Goal: Information Seeking & Learning: Learn about a topic

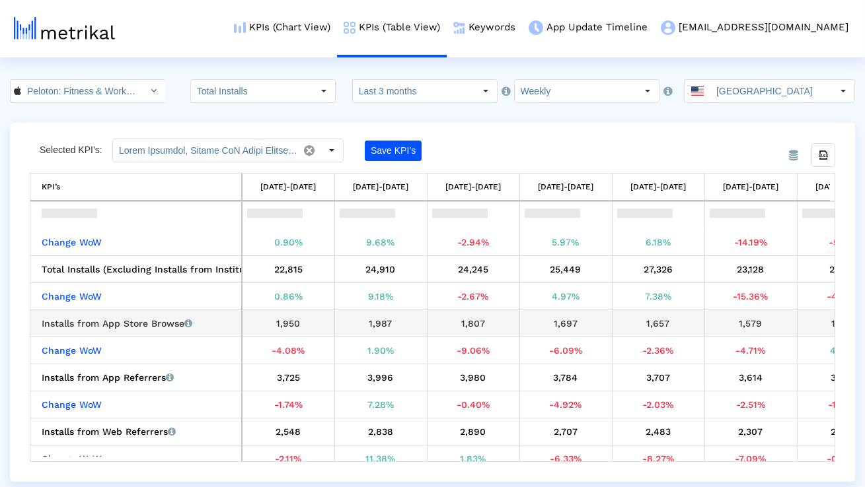
scroll to position [51, 0]
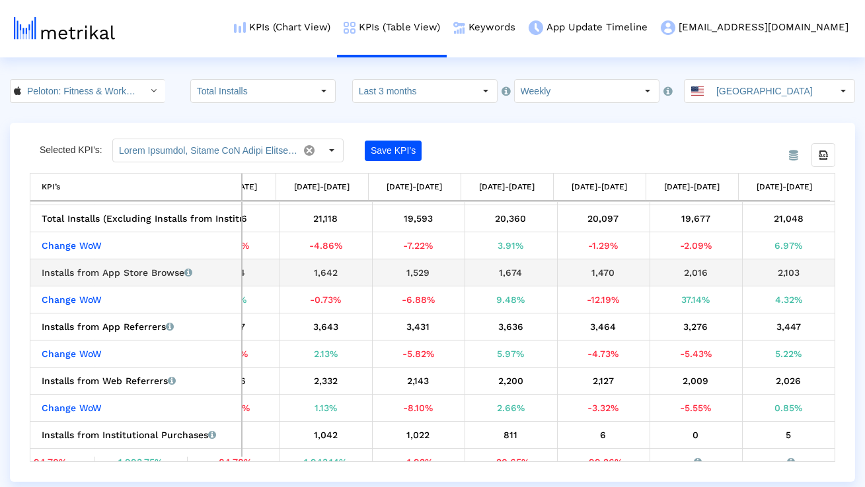
drag, startPoint x: 182, startPoint y: 275, endPoint x: 40, endPoint y: 275, distance: 142.7
click at [40, 275] on td "Installs from App Store Browse Installs that the app received from App Store Br…" at bounding box center [135, 272] width 211 height 27
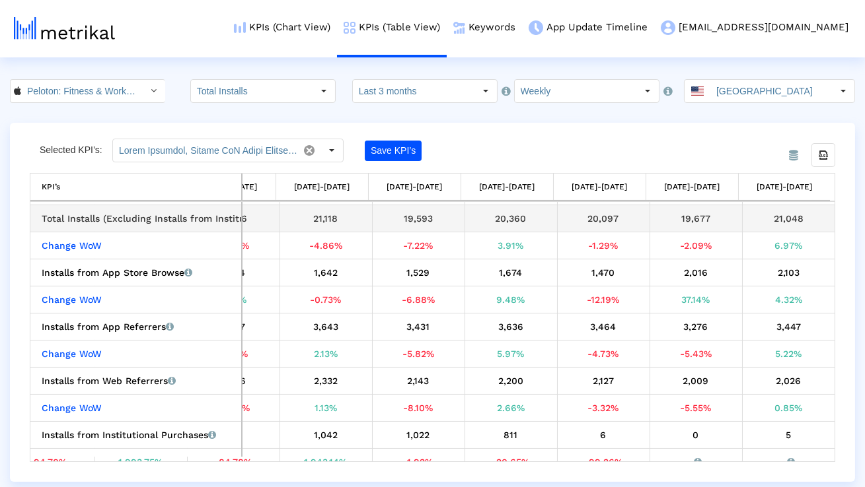
copy div "Installs from App Store Browse"
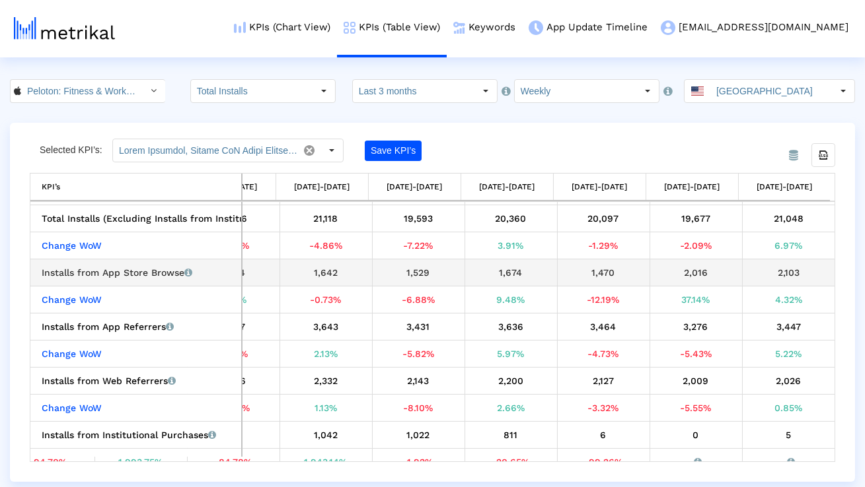
drag, startPoint x: 671, startPoint y: 270, endPoint x: 800, endPoint y: 269, distance: 129.5
click at [802, 271] on tr "Installs from App Store Browse Installs that the app received from App Store Br…" at bounding box center [127, 272] width 1413 height 27
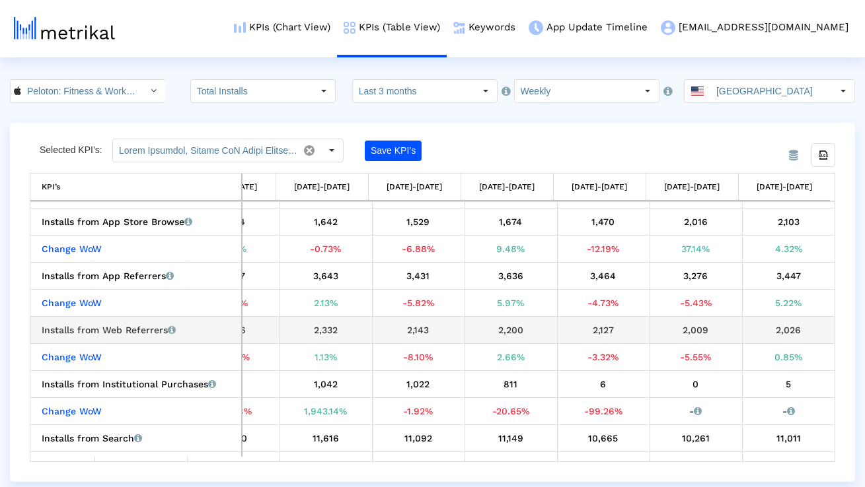
scroll to position [106, 0]
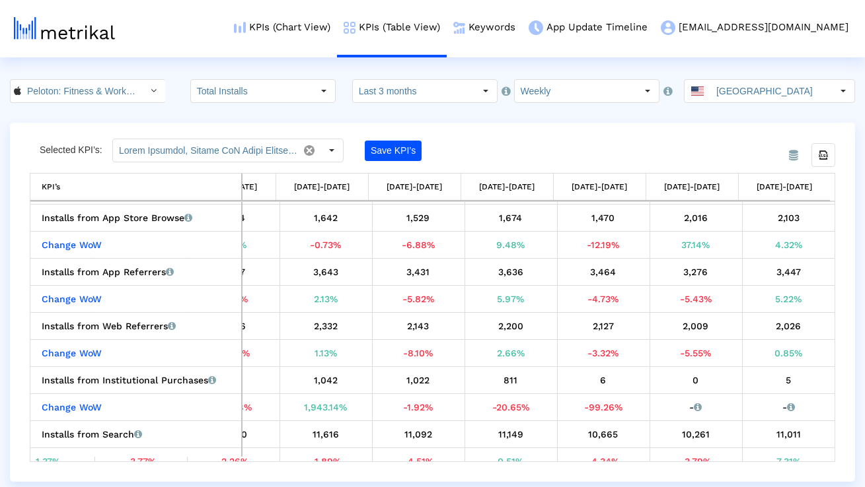
click at [147, 16] on div "KPIs (Chart View) KPIs (Table View) Keywords App Update Timeline peloton@shyftu…" at bounding box center [444, 28] width 820 height 57
click at [717, 144] on div "Selected KPI’s: Save KPI’s Export all data KPI’s KPI’s 06/29/25-07/05/25 07/06/…" at bounding box center [432, 301] width 805 height 324
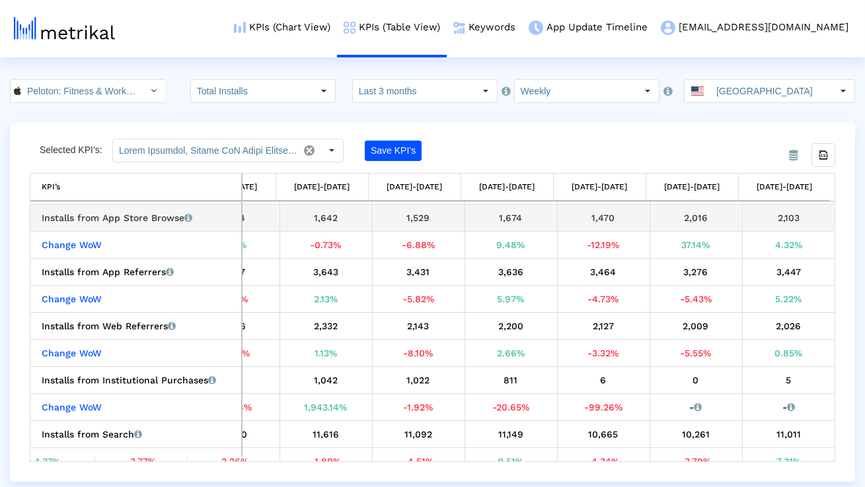
drag, startPoint x: 183, startPoint y: 219, endPoint x: 43, endPoint y: 223, distance: 140.1
click at [43, 223] on div "Installs from App Store Browse Installs that the app received from App Store Br…" at bounding box center [139, 217] width 195 height 17
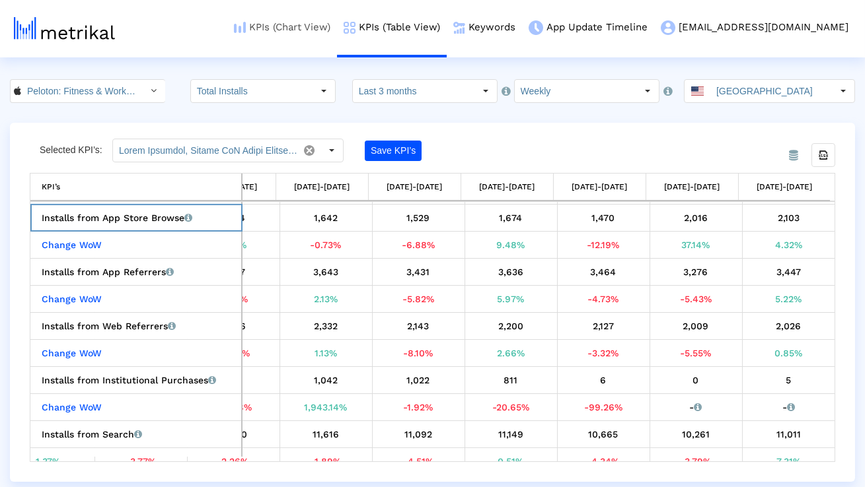
copy div "nstalls from App Store Browse"
click at [206, 42] on div "KPIs (Chart View) KPIs (Table View) Keywords App Update Timeline peloton@shyftu…" at bounding box center [444, 28] width 820 height 57
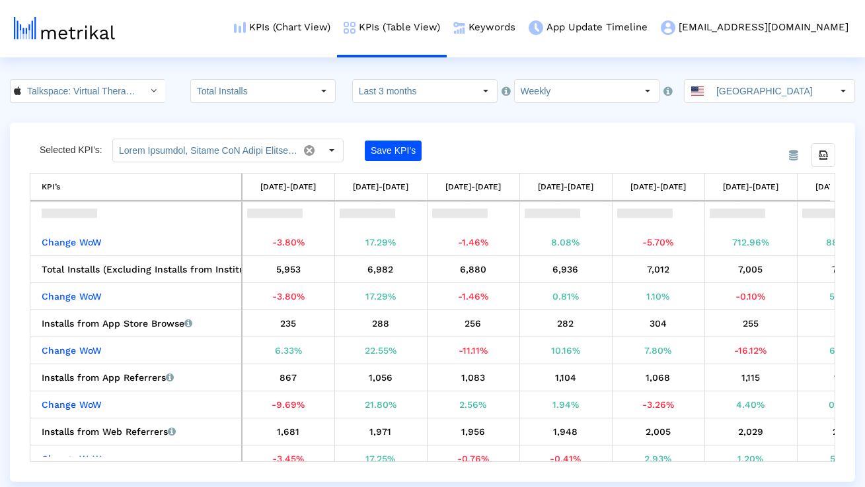
scroll to position [48, 0]
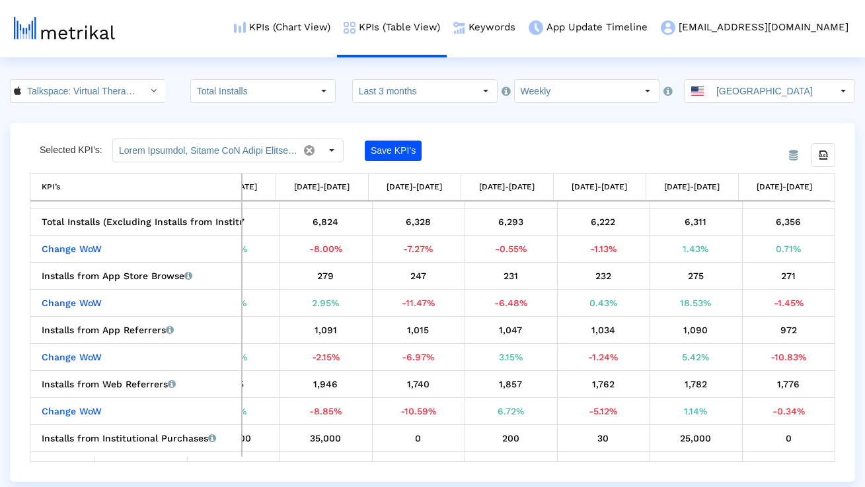
click at [676, 157] on div "Selected KPI’s: Save KPI’s Export all data KPI’s KPI’s 06/29/25-07/05/25 07/06/…" at bounding box center [432, 301] width 805 height 324
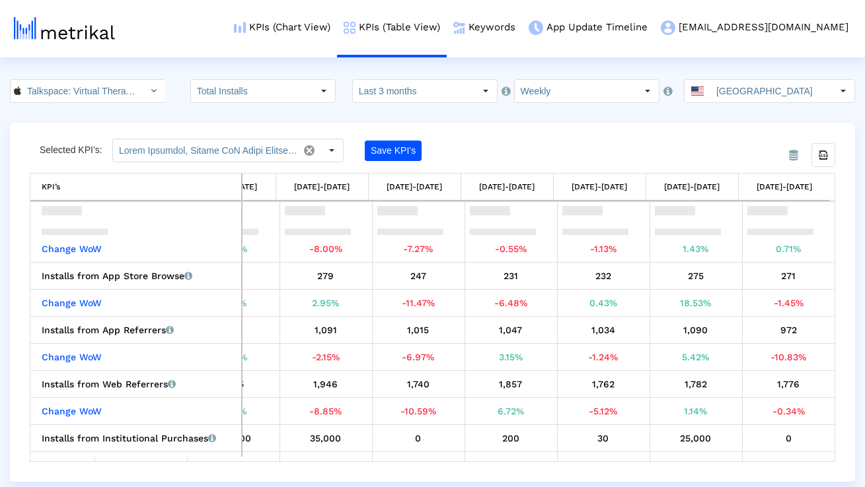
scroll to position [88, 0]
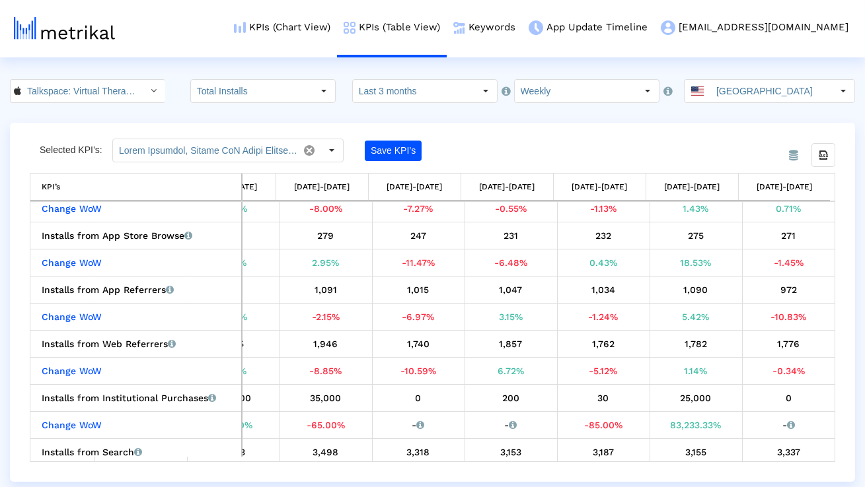
click at [682, 132] on div "From Database Selected KPI’s: Save KPI’s Export all data KPI’s KPI’s 06/29/25-0…" at bounding box center [432, 302] width 845 height 359
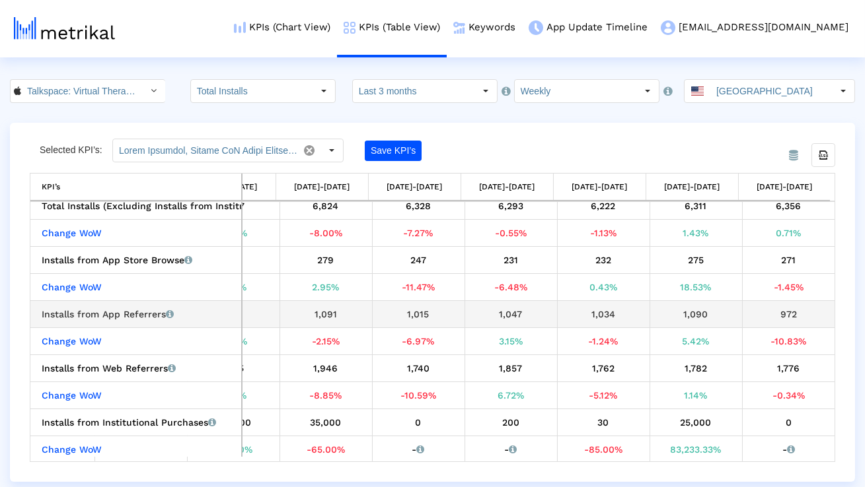
scroll to position [63, 0]
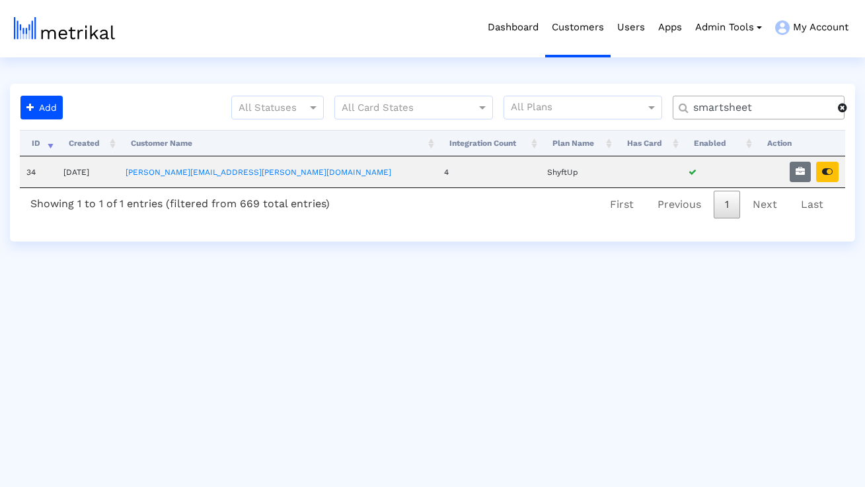
click at [756, 112] on input "smartsheet" at bounding box center [761, 108] width 154 height 14
type input "elevate"
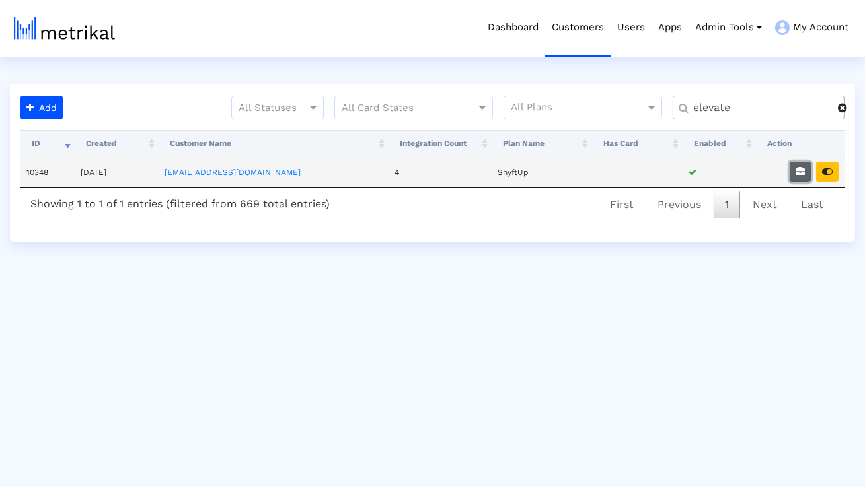
click at [808, 176] on button "button" at bounding box center [799, 172] width 21 height 20
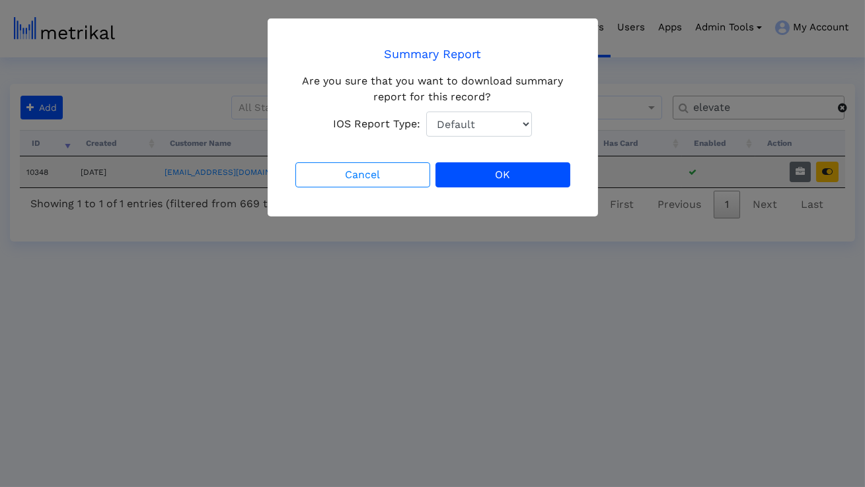
click at [513, 134] on select "Default Total Downloads New Downloads Redownloads" at bounding box center [479, 124] width 106 height 25
select select "1: 1"
click at [426, 112] on select "Default Total Downloads New Downloads Redownloads" at bounding box center [479, 124] width 106 height 25
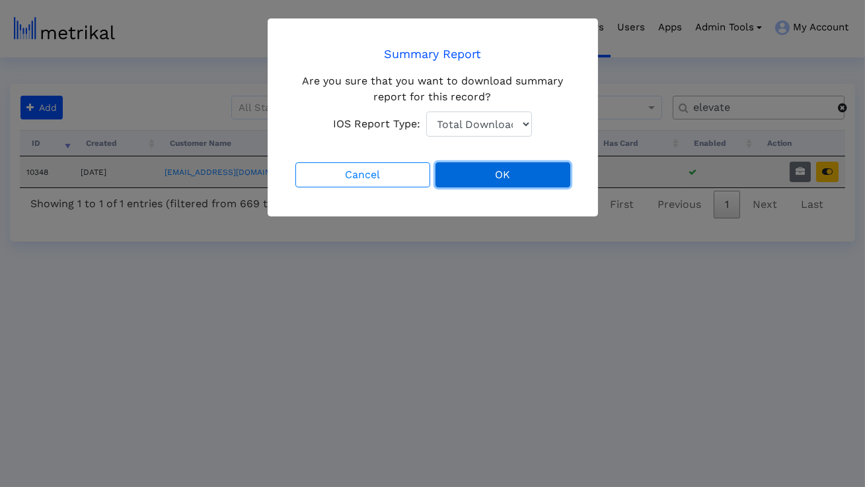
click at [492, 180] on button "OK" at bounding box center [502, 174] width 135 height 25
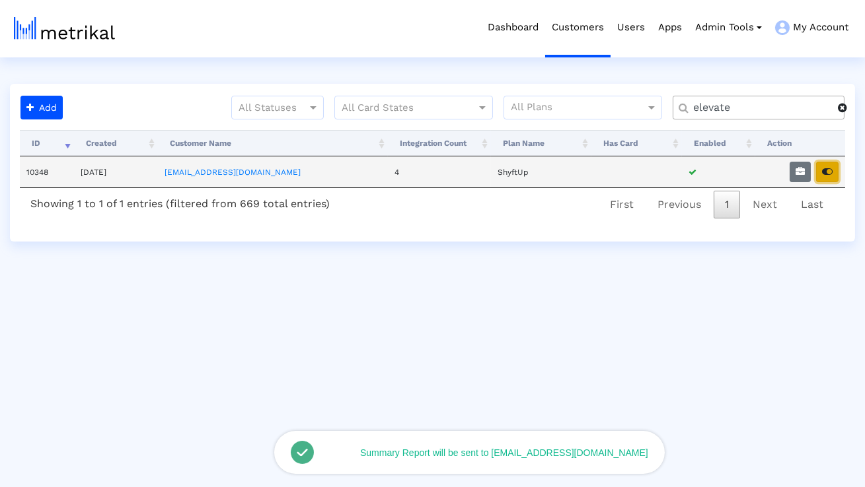
click at [827, 167] on icon "button" at bounding box center [827, 171] width 11 height 9
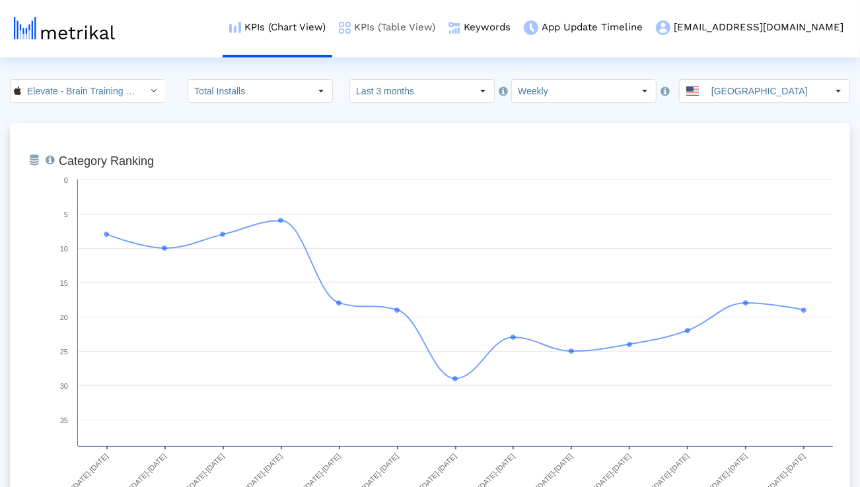
click at [442, 28] on link "KPIs (Table View)" at bounding box center [387, 27] width 110 height 55
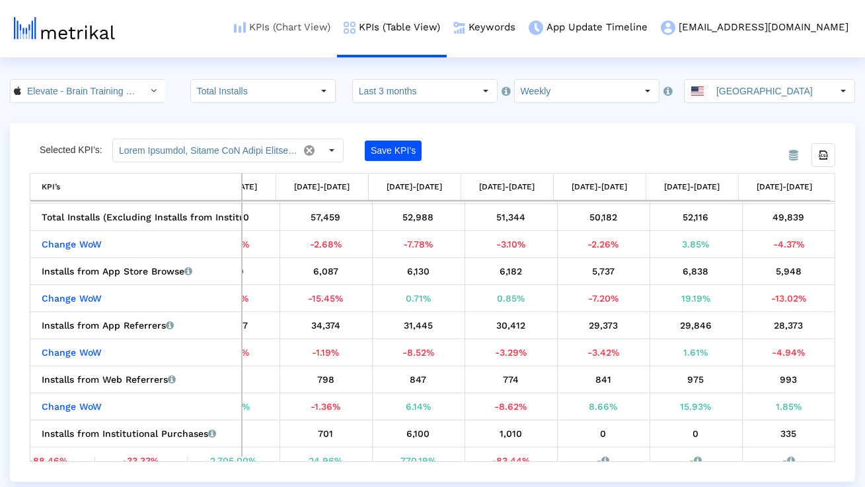
click at [325, 28] on link "KPIs (Chart View)" at bounding box center [282, 27] width 110 height 55
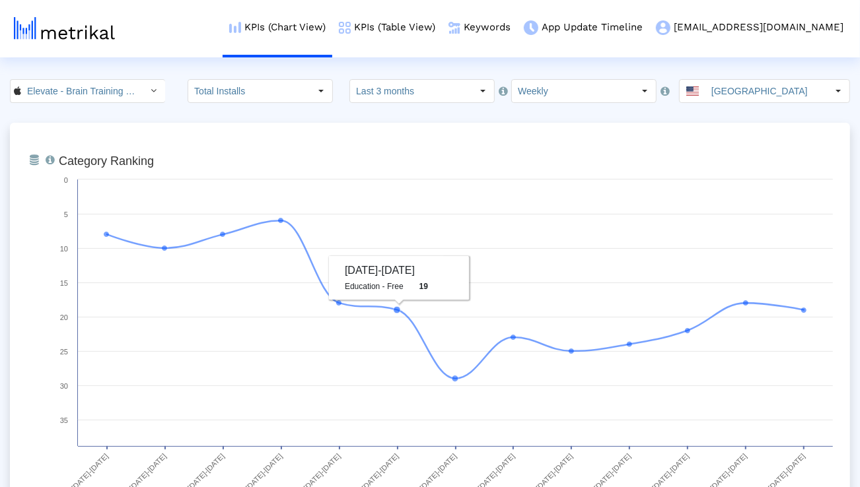
click at [396, 85] on input "Last 3 months" at bounding box center [411, 91] width 122 height 22
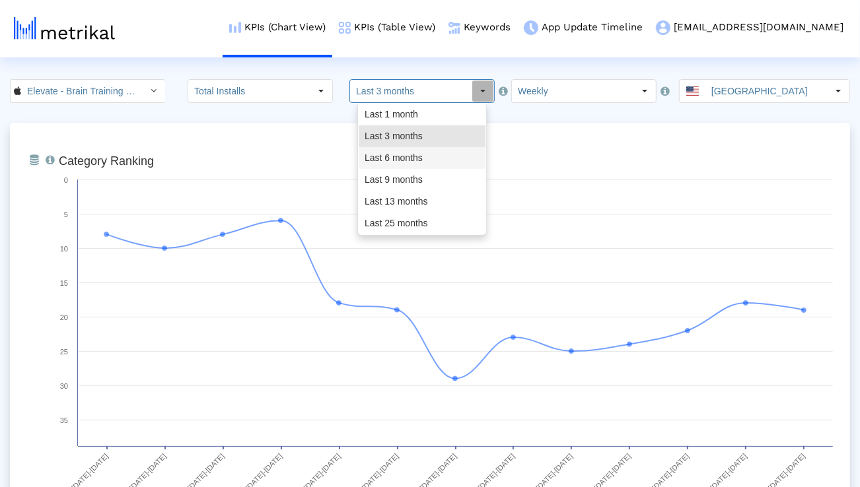
click at [390, 155] on div "Last 6 months" at bounding box center [422, 158] width 127 height 22
type input "Last 6 months"
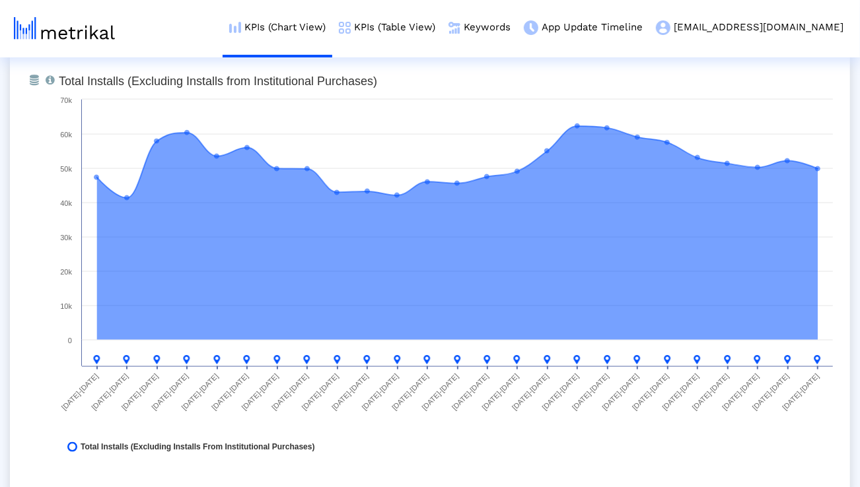
scroll to position [1045, 0]
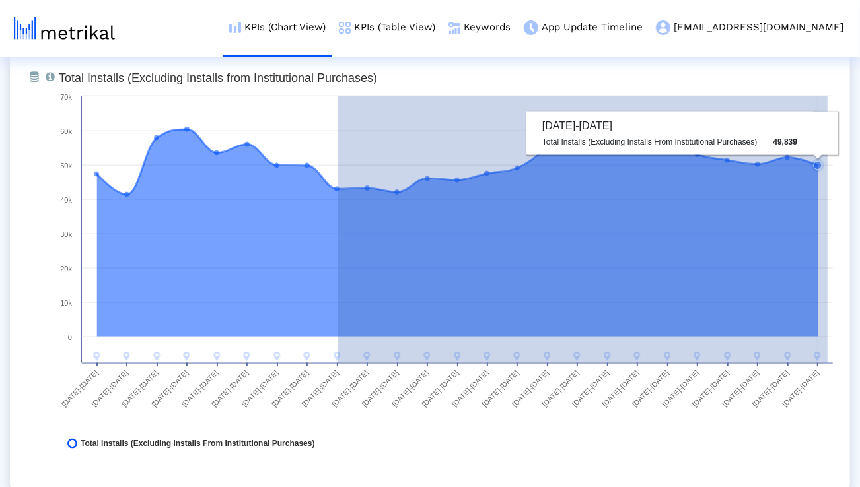
drag, startPoint x: 338, startPoint y: 192, endPoint x: 828, endPoint y: 201, distance: 489.5
click at [828, 201] on icon "Created with Highcharts 8.1.2 Total Installs (Excluding Installs from Instituti…" at bounding box center [445, 264] width 787 height 396
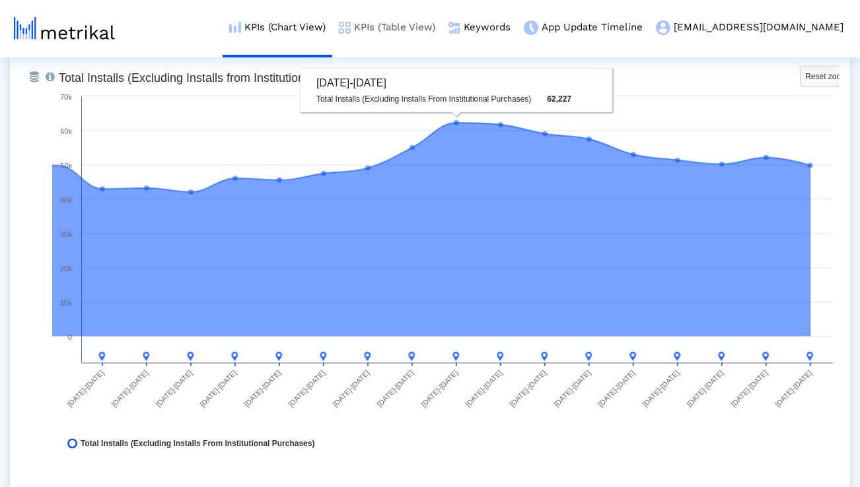
click at [442, 30] on link "KPIs (Table View)" at bounding box center [387, 27] width 110 height 55
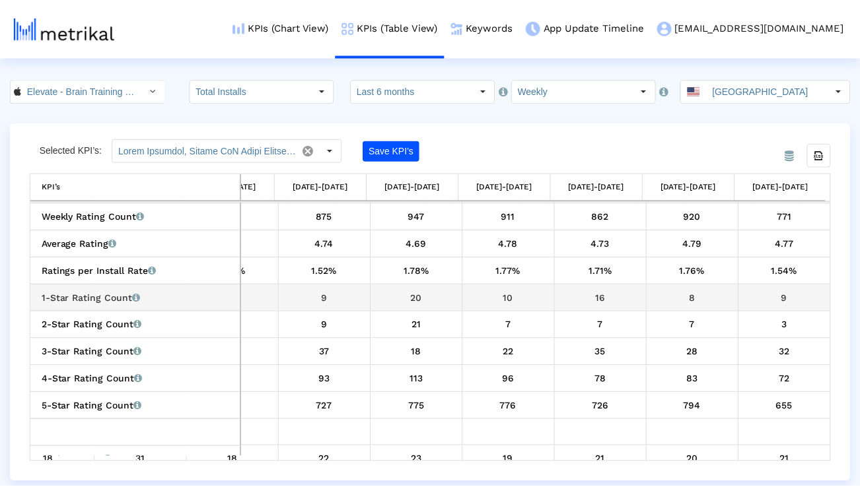
scroll to position [846, 0]
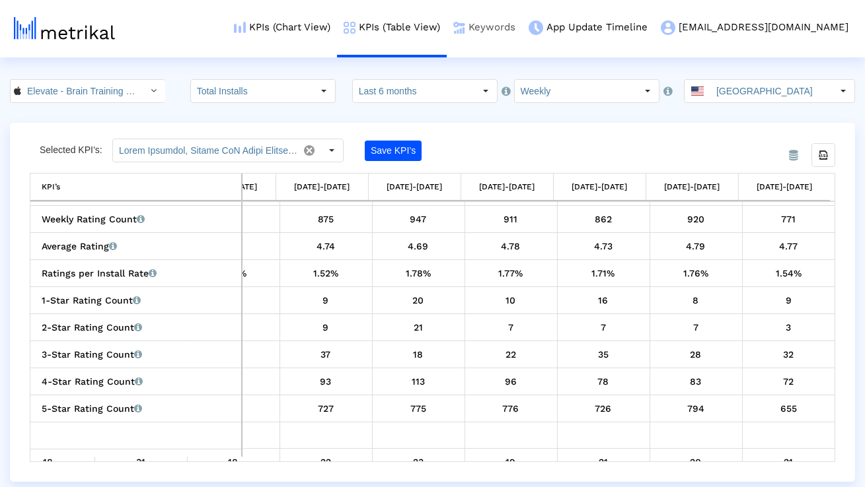
click at [522, 28] on link "Keywords" at bounding box center [483, 27] width 75 height 55
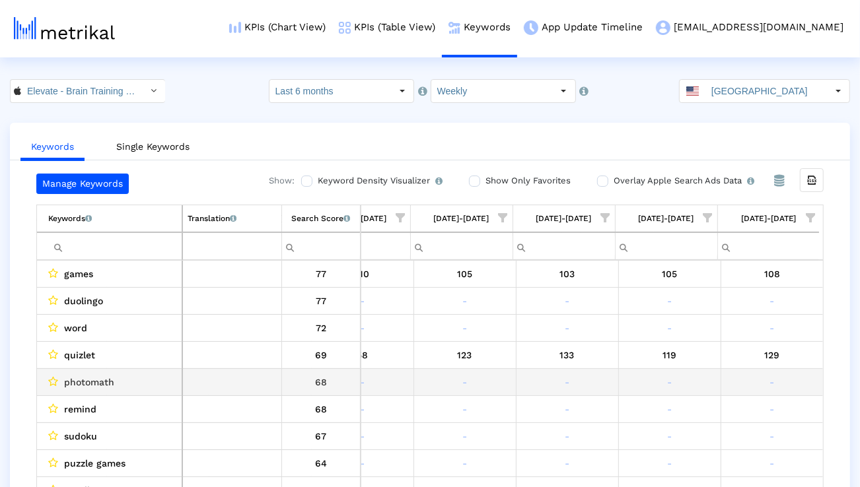
scroll to position [0, 2100]
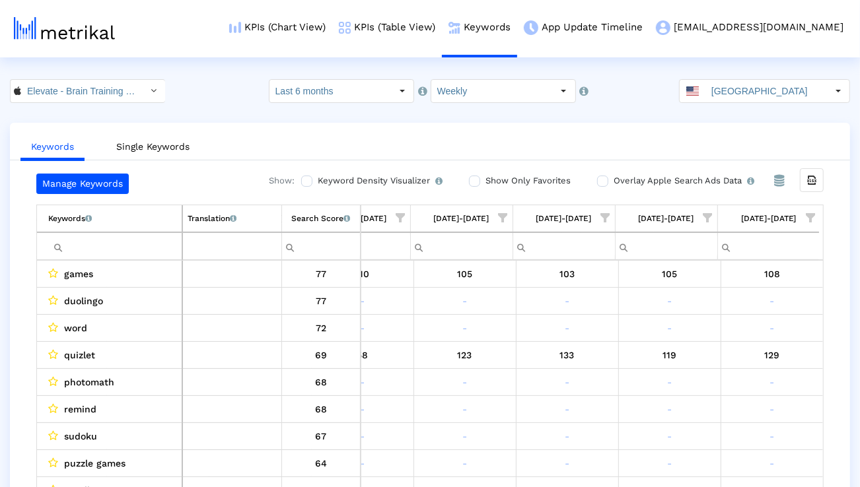
click at [809, 220] on span "Show filter options for column '09/21/25-09/27/25'" at bounding box center [810, 217] width 9 height 9
click at [707, 314] on div "Is One" at bounding box center [746, 312] width 118 height 26
click at [704, 341] on div "Between 2-3" at bounding box center [746, 339] width 118 height 26
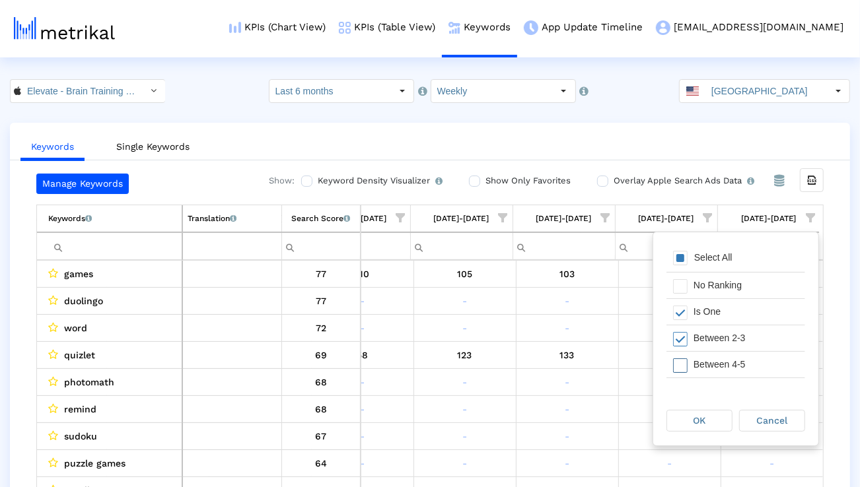
click at [697, 363] on div "Between 4-5" at bounding box center [746, 365] width 118 height 26
click at [697, 364] on div "Between 6-10" at bounding box center [746, 365] width 118 height 26
click at [679, 425] on div "OK" at bounding box center [699, 421] width 65 height 20
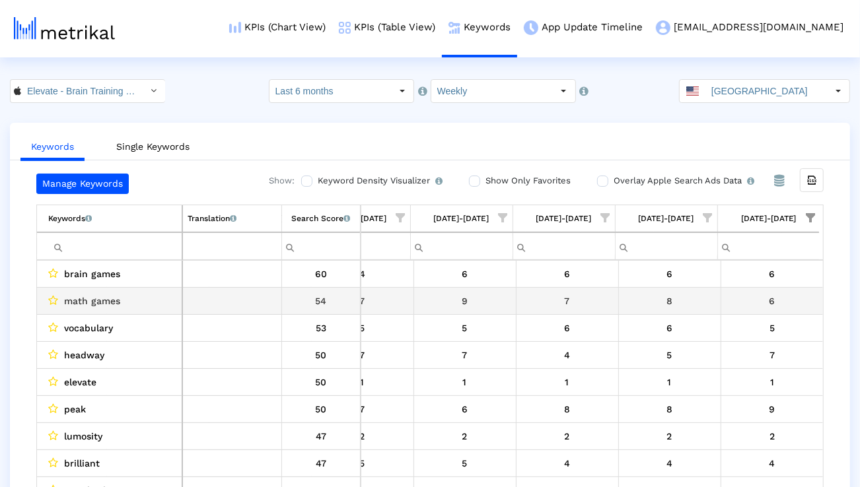
click at [114, 302] on span "math games" at bounding box center [92, 301] width 56 height 17
copy span "math games"
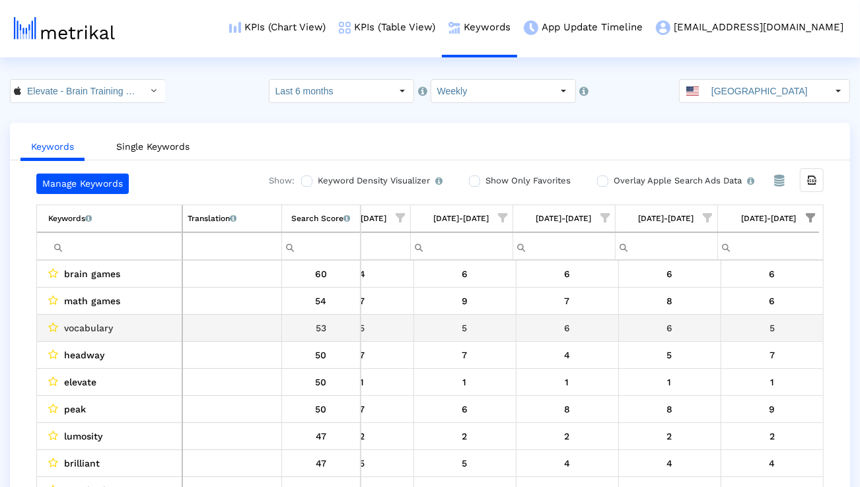
click at [104, 327] on span "vocabulary" at bounding box center [88, 328] width 49 height 17
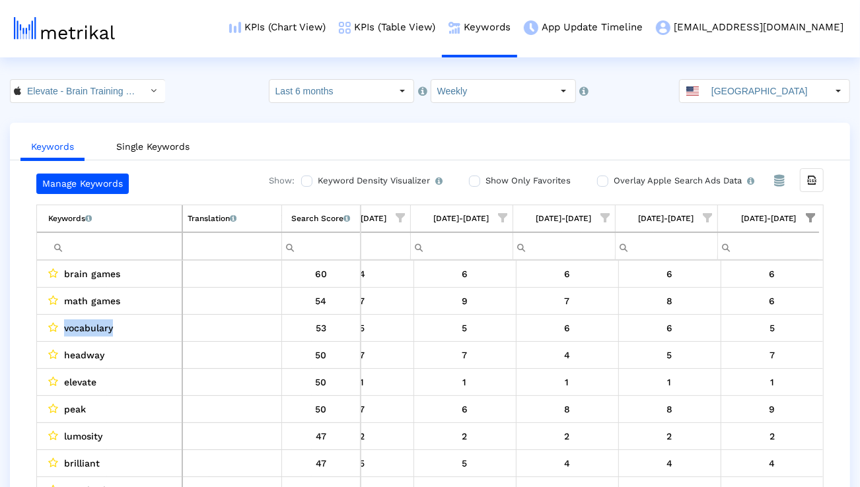
copy span "vocabulary"
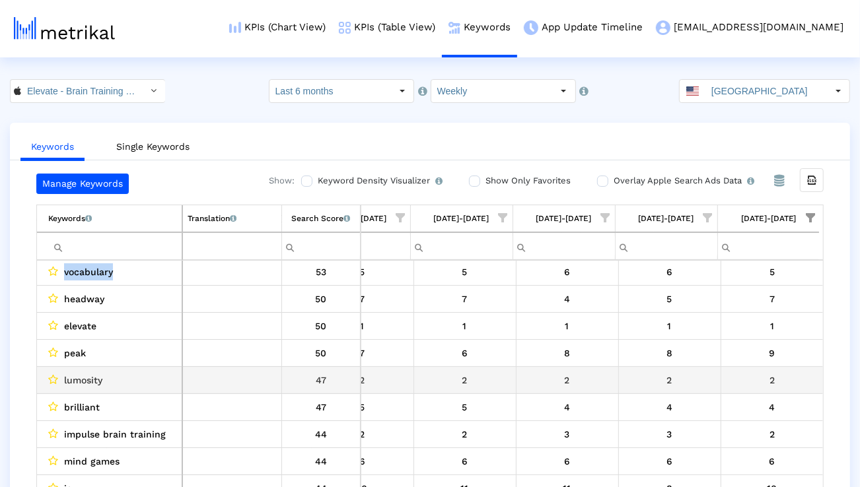
scroll to position [67, 0]
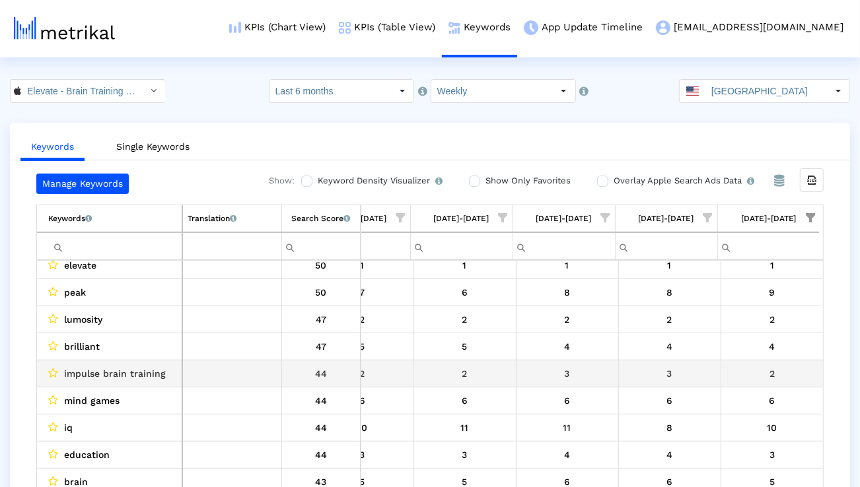
click at [151, 373] on span "impulse brain training" at bounding box center [115, 373] width 102 height 17
copy span "impulse brain training"
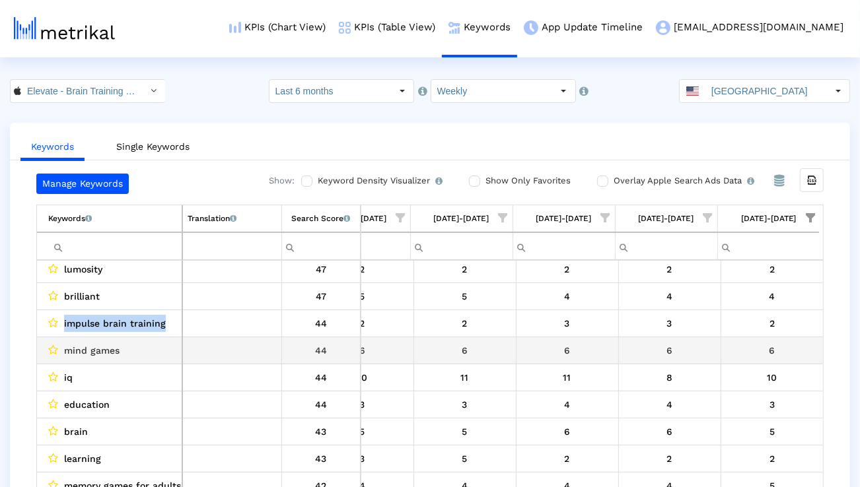
scroll to position [169, 0]
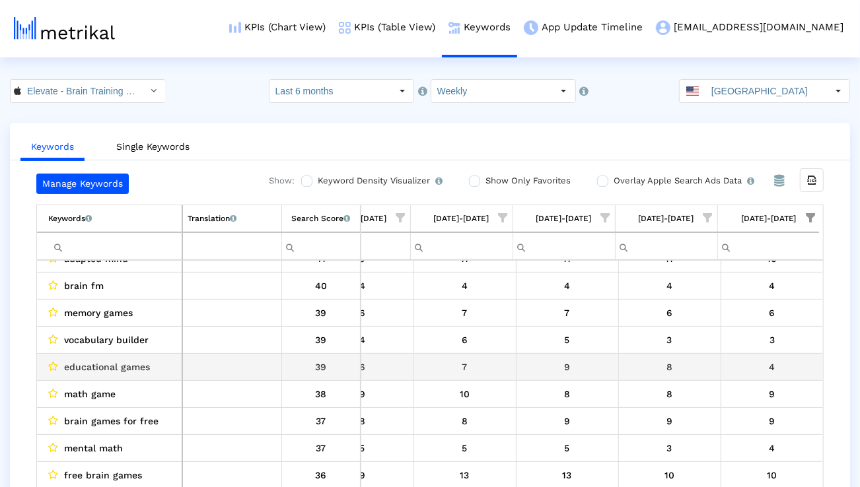
click at [145, 361] on span "educational games" at bounding box center [107, 367] width 86 height 17
copy span "educational games"
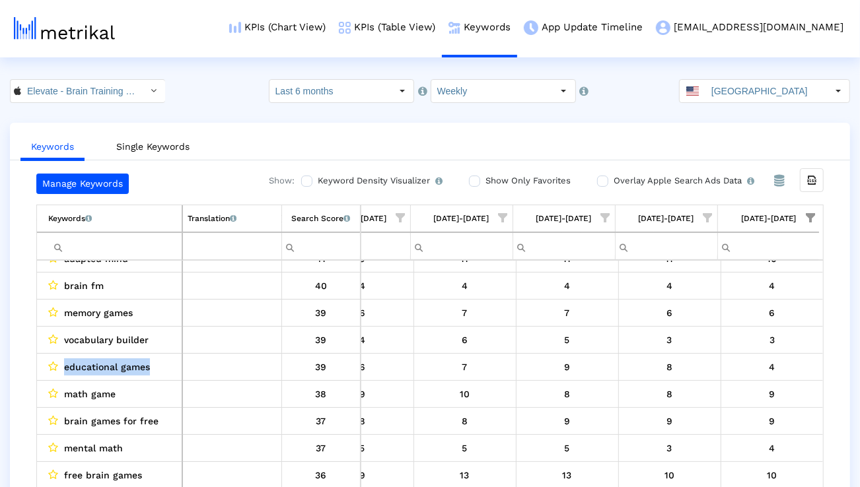
click at [811, 219] on span "Show filter options for column '09/21/25-09/27/25'" at bounding box center [810, 217] width 9 height 9
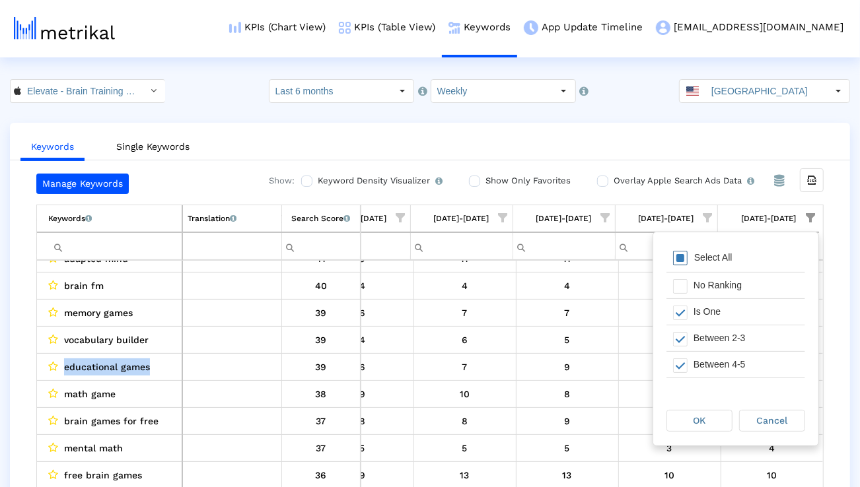
click at [736, 264] on div "Select All" at bounding box center [735, 259] width 139 height 26
click at [686, 424] on div "OK" at bounding box center [699, 421] width 65 height 20
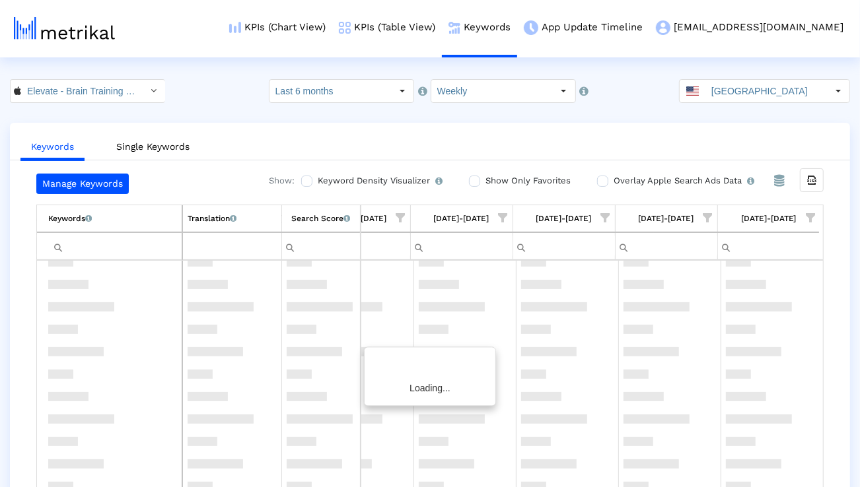
scroll to position [0, 2100]
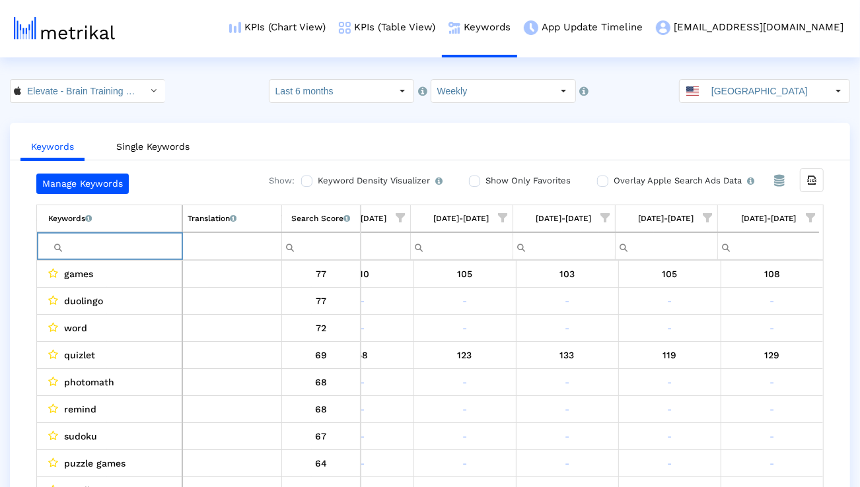
click at [116, 243] on input "Filter cell" at bounding box center [114, 247] width 133 height 22
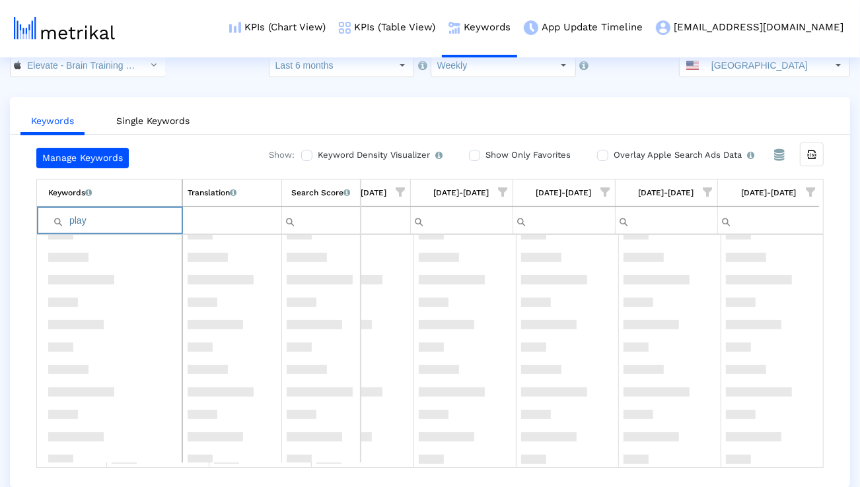
scroll to position [636, 0]
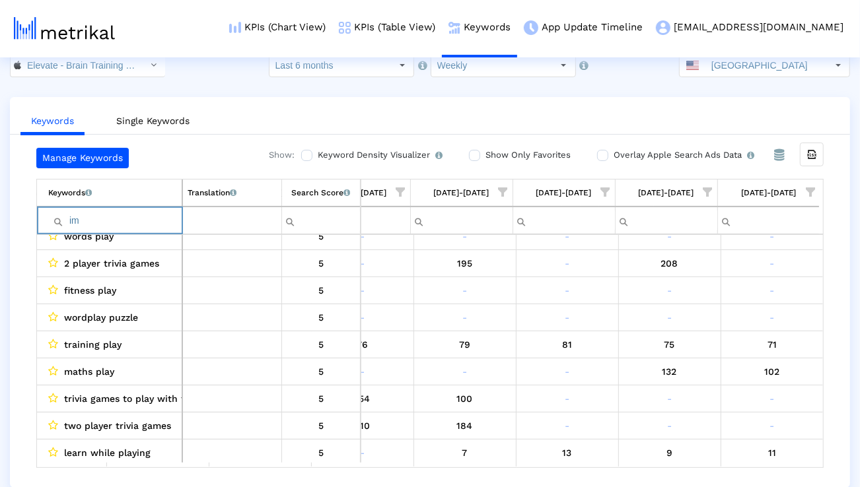
type input "i"
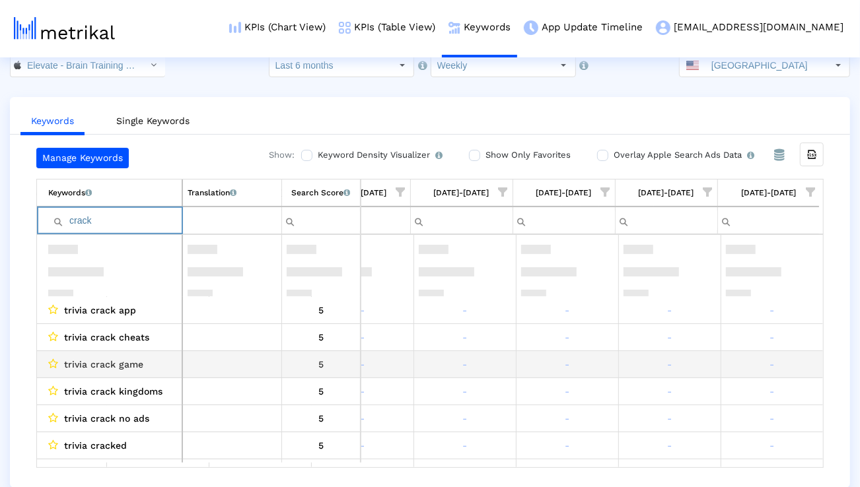
scroll to position [544, 0]
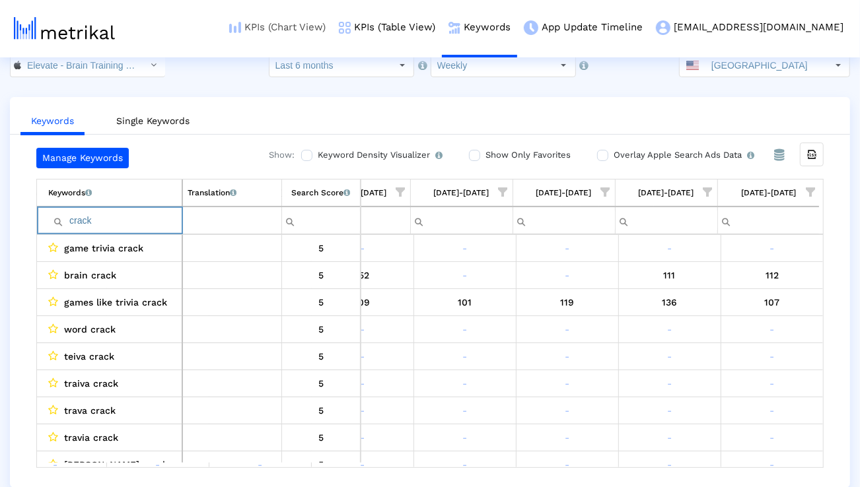
type input "crack"
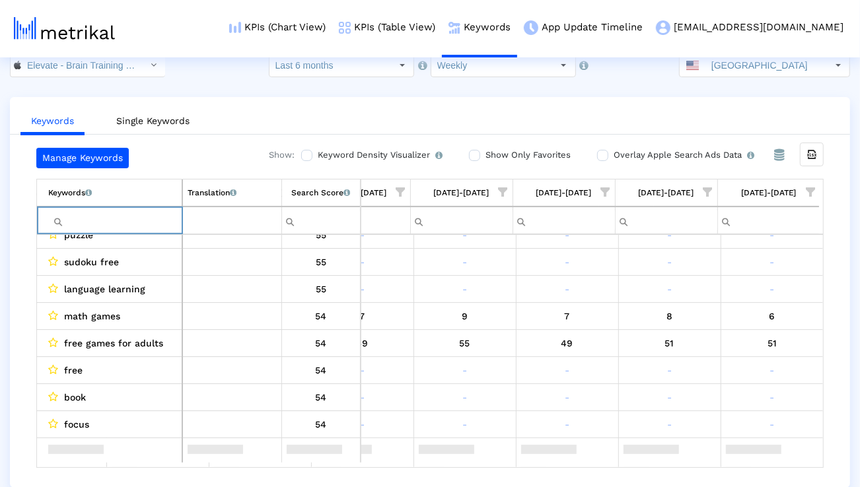
scroll to position [532, 0]
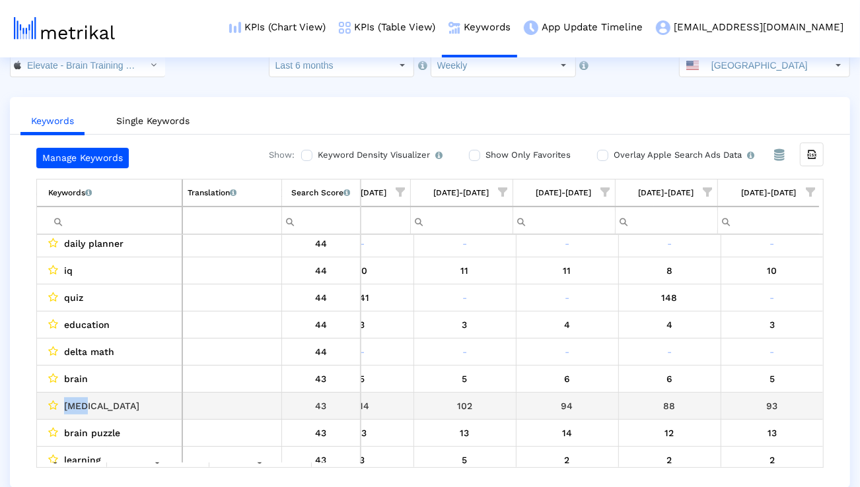
drag, startPoint x: 106, startPoint y: 398, endPoint x: 66, endPoint y: 398, distance: 39.6
click at [66, 398] on div "adhd" at bounding box center [112, 406] width 129 height 17
copy span "adhd"
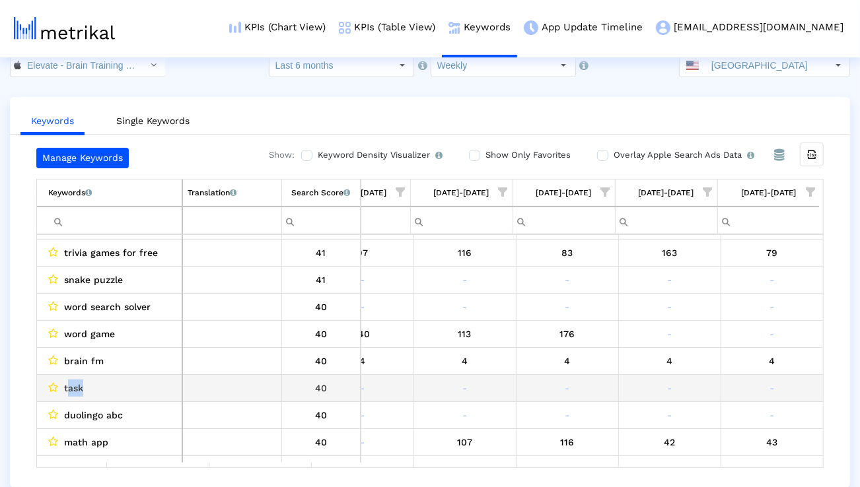
drag, startPoint x: 89, startPoint y: 392, endPoint x: 66, endPoint y: 392, distance: 23.1
click at [66, 392] on div "task" at bounding box center [112, 388] width 129 height 17
click at [69, 388] on span "task" at bounding box center [73, 388] width 19 height 17
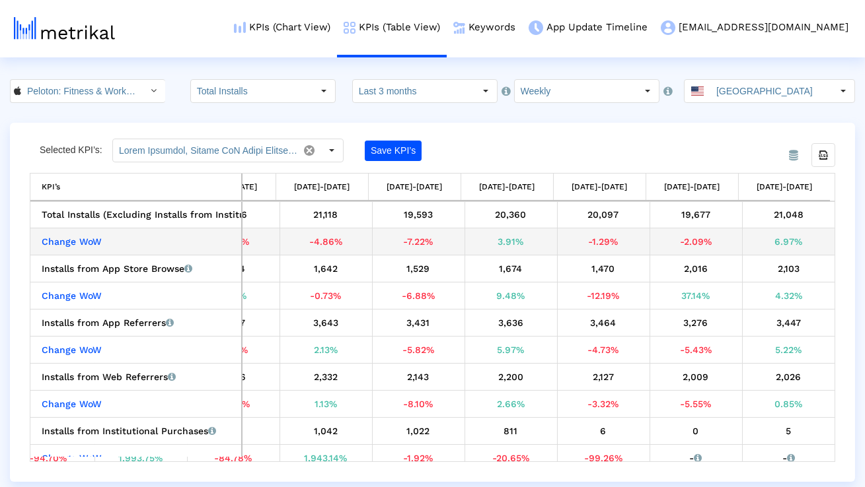
drag, startPoint x: 796, startPoint y: 248, endPoint x: 767, endPoint y: 247, distance: 28.4
click at [767, 247] on div "6.97%" at bounding box center [788, 241] width 83 height 17
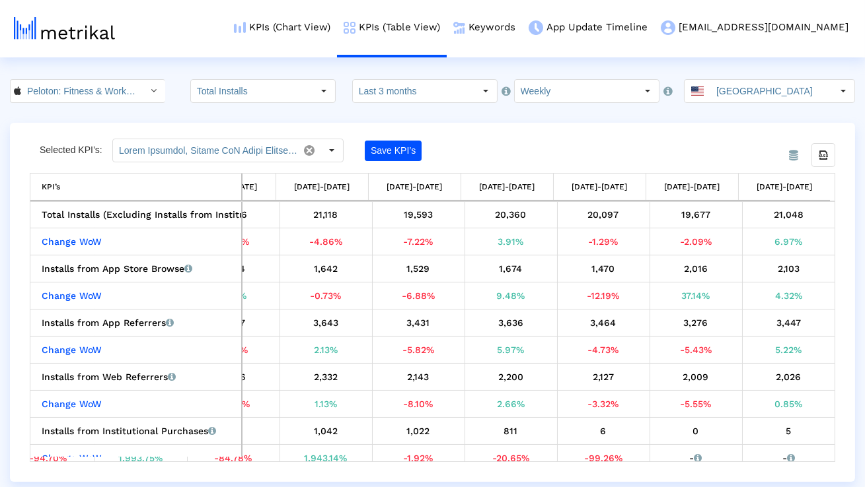
click at [725, 132] on div "From Database Selected KPI’s: Save KPI’s Export all data KPI’s KPI’s 06/29/25-0…" at bounding box center [432, 302] width 845 height 359
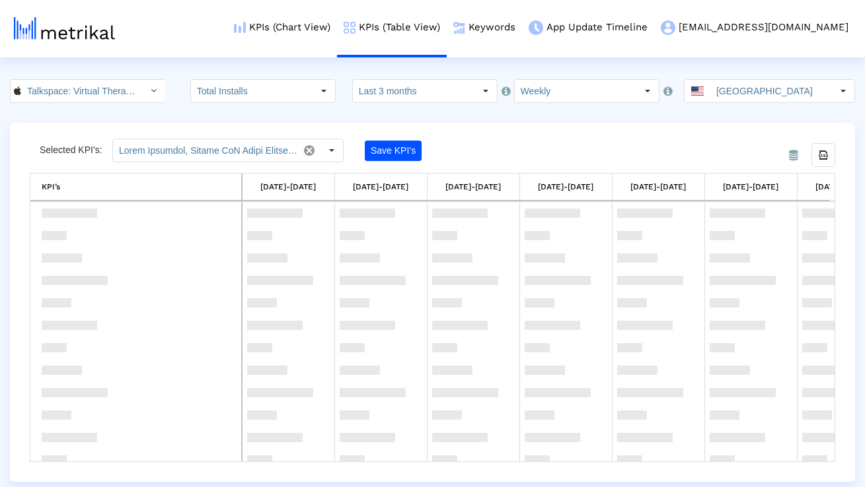
scroll to position [322, 0]
